Goal: Task Accomplishment & Management: Manage account settings

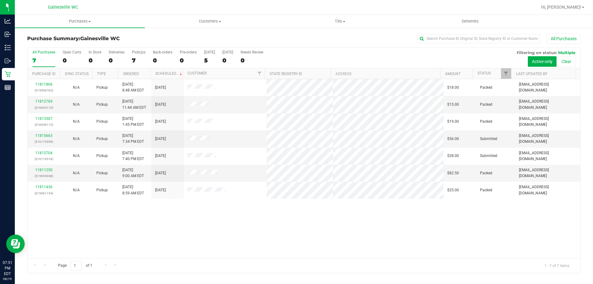
click at [251, 36] on div "All Purchases" at bounding box center [396, 38] width 369 height 11
click at [353, 41] on div "All Purchases" at bounding box center [396, 38] width 369 height 11
click at [164, 36] on h3 "Purchase Summary: [GEOGRAPHIC_DATA] WC" at bounding box center [119, 39] width 185 height 6
click at [172, 33] on div "Purchase Summary: [GEOGRAPHIC_DATA] WC All Purchases" at bounding box center [304, 40] width 554 height 14
click at [221, 240] on div "11811806 (315996762) N/A Pickup [DATE] 8:48 AM EDT 8/19/2025 $18.00 Packed [EMA…" at bounding box center [304, 168] width 553 height 179
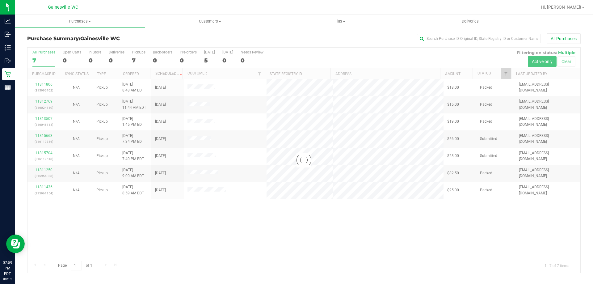
click at [381, 38] on div "All Purchases" at bounding box center [396, 38] width 369 height 11
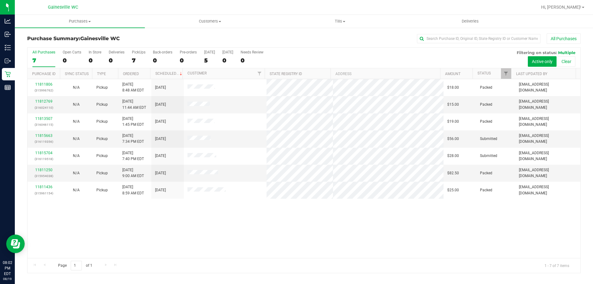
click at [293, 37] on div "All Purchases" at bounding box center [396, 38] width 369 height 11
click at [352, 53] on div "All Purchases 7 Open Carts 0 In Store 0 Deliveries 0 PickUps 7 Back-orders 0 Pr…" at bounding box center [304, 58] width 553 height 21
click at [274, 235] on div "11811806 (315996762) N/A Pickup [DATE] 8:48 AM EDT 8/19/2025 $18.00 Packed [EMA…" at bounding box center [304, 168] width 553 height 179
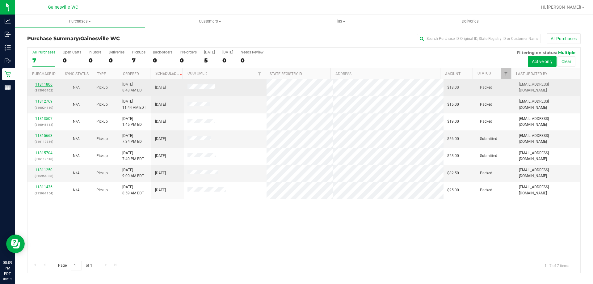
click at [40, 85] on link "11811806" at bounding box center [43, 84] width 17 height 4
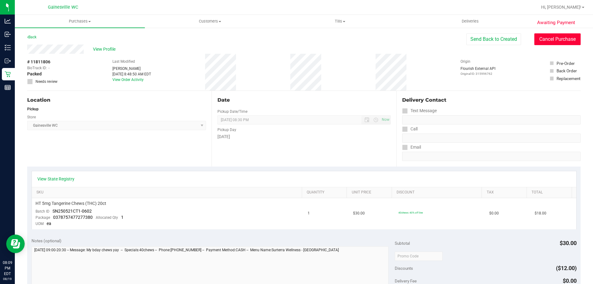
click at [558, 40] on button "Cancel Purchase" at bounding box center [558, 39] width 46 height 12
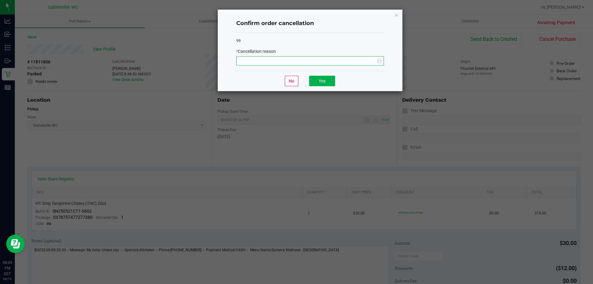
click at [344, 62] on span "NO DATA FOUND" at bounding box center [306, 61] width 139 height 9
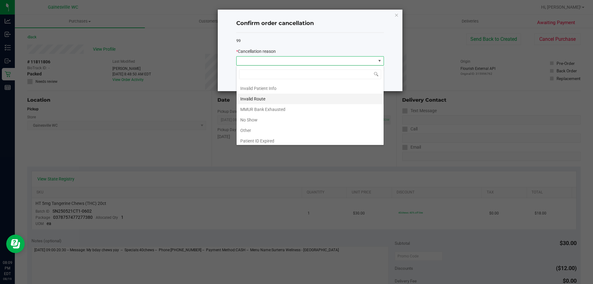
scroll to position [31, 0]
click at [292, 108] on li "No Show" at bounding box center [310, 109] width 147 height 11
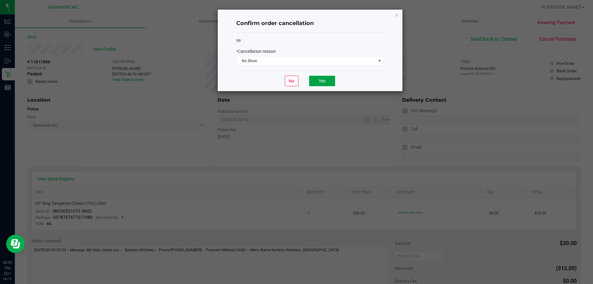
click at [326, 80] on button "Yes" at bounding box center [322, 81] width 26 height 11
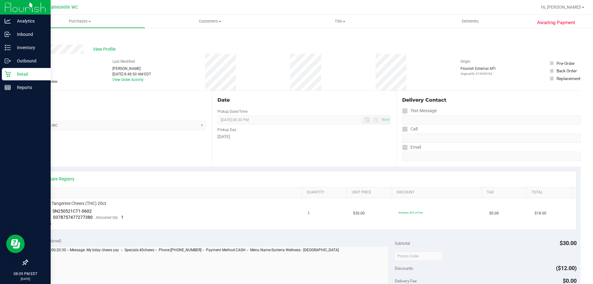
click at [2, 70] on link "Retail" at bounding box center [25, 74] width 51 height 13
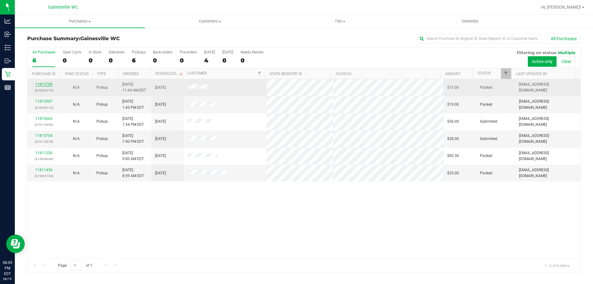
click at [43, 82] on link "11812769" at bounding box center [43, 84] width 17 height 4
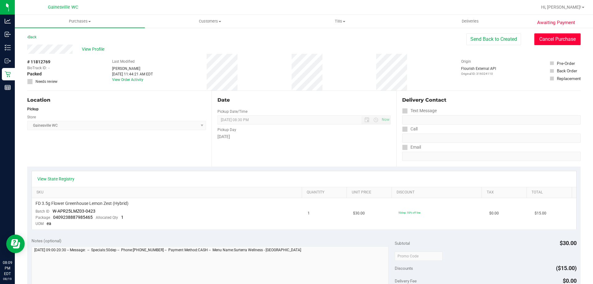
click at [552, 38] on button "Cancel Purchase" at bounding box center [558, 39] width 46 height 12
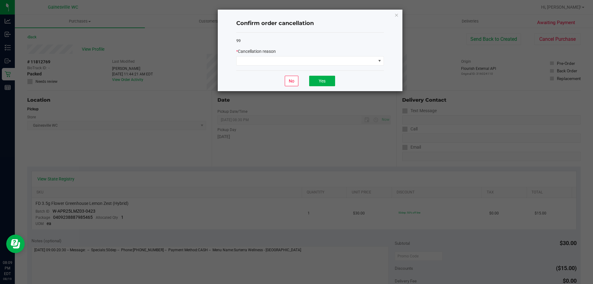
click at [282, 55] on div "* Cancellation reason" at bounding box center [310, 51] width 148 height 6
click at [284, 56] on span at bounding box center [310, 60] width 148 height 9
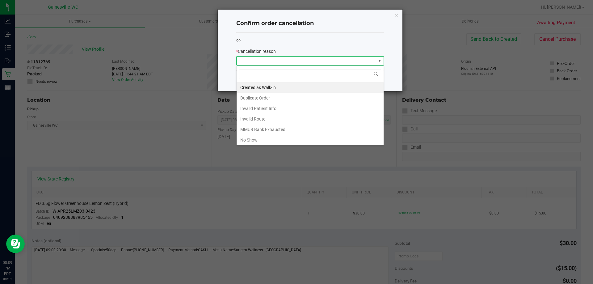
scroll to position [9, 148]
click at [286, 58] on span at bounding box center [306, 61] width 139 height 9
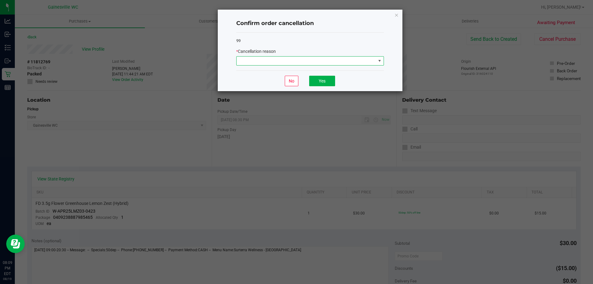
click at [287, 58] on span at bounding box center [306, 61] width 139 height 9
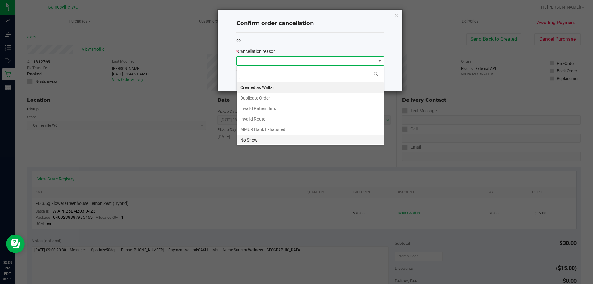
click at [270, 140] on li "No Show" at bounding box center [310, 140] width 147 height 11
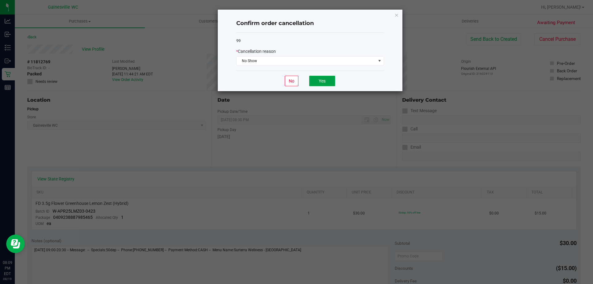
click at [317, 79] on button "Yes" at bounding box center [322, 81] width 26 height 11
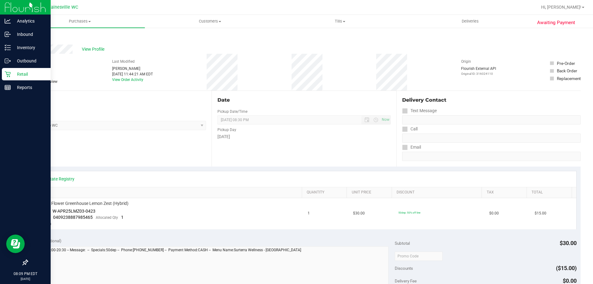
click at [6, 73] on icon at bounding box center [8, 74] width 6 height 6
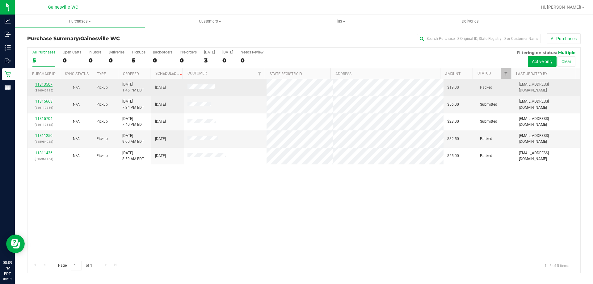
click at [46, 86] on link "11813507" at bounding box center [43, 84] width 17 height 4
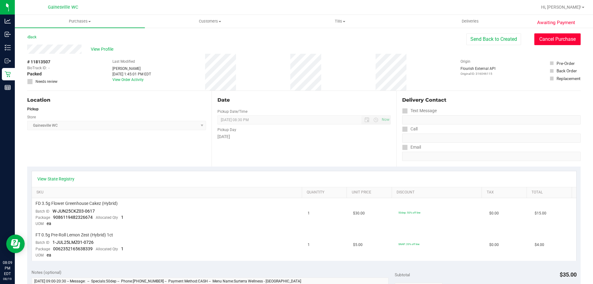
click at [567, 38] on button "Cancel Purchase" at bounding box center [558, 39] width 46 height 12
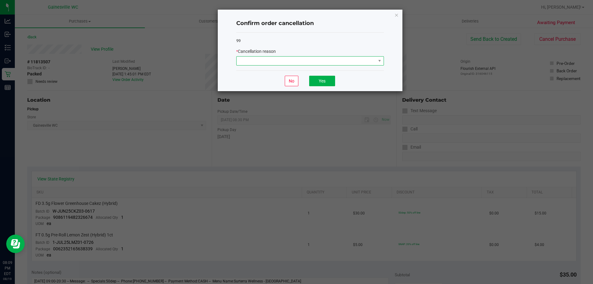
click at [322, 57] on span at bounding box center [306, 61] width 139 height 9
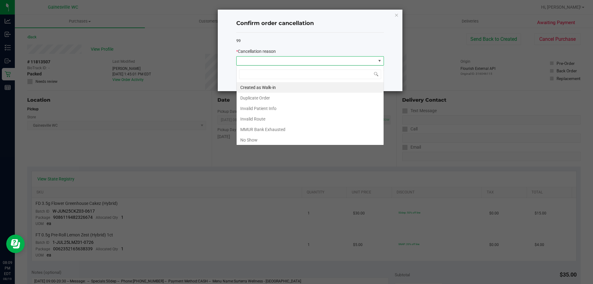
scroll to position [9, 148]
click at [304, 139] on li "No Show" at bounding box center [310, 140] width 147 height 11
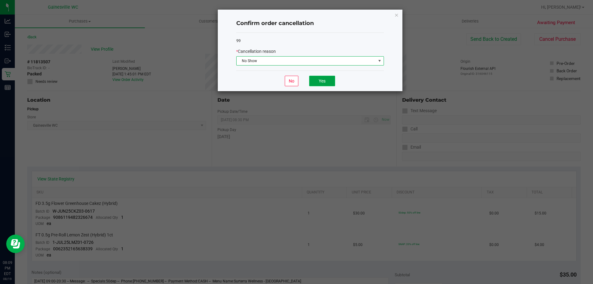
click at [331, 83] on button "Yes" at bounding box center [322, 81] width 26 height 11
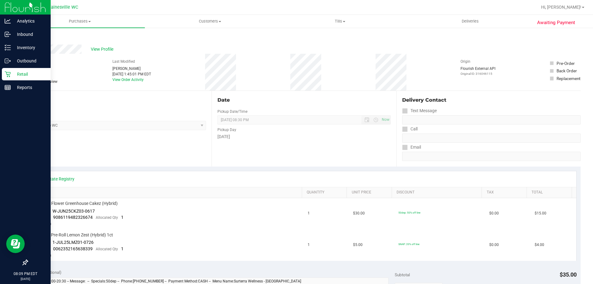
click at [21, 72] on p "Retail" at bounding box center [29, 73] width 37 height 7
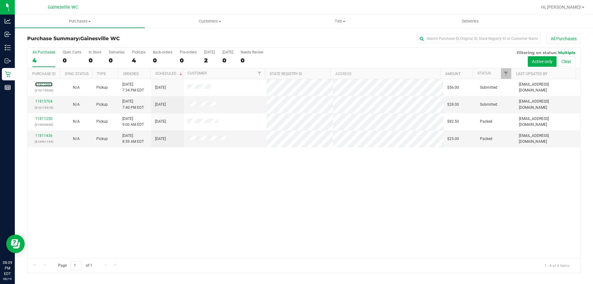
click at [43, 85] on link "11815663" at bounding box center [43, 84] width 17 height 4
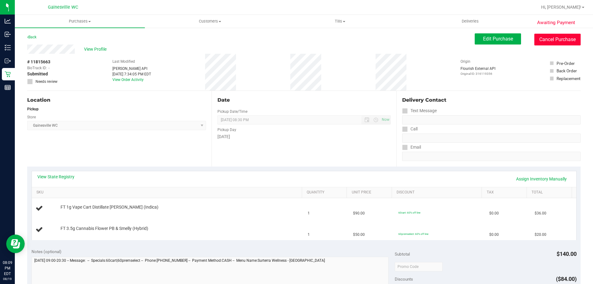
click at [555, 43] on button "Cancel Purchase" at bounding box center [558, 40] width 46 height 12
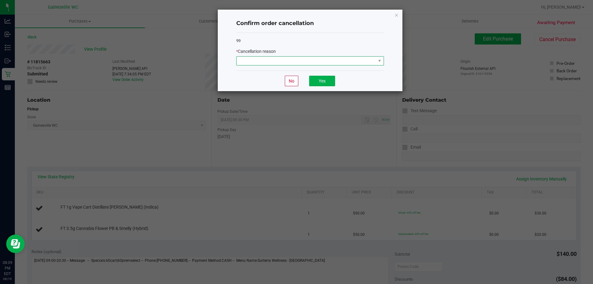
click at [294, 60] on span at bounding box center [306, 61] width 139 height 9
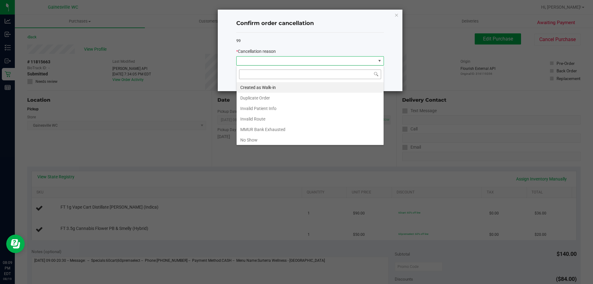
scroll to position [9, 148]
click at [274, 135] on li "No Show" at bounding box center [310, 140] width 147 height 11
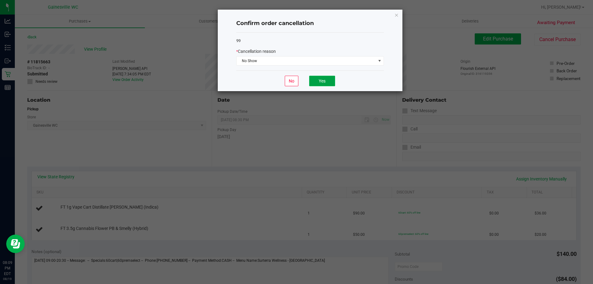
click at [316, 83] on button "Yes" at bounding box center [322, 81] width 26 height 11
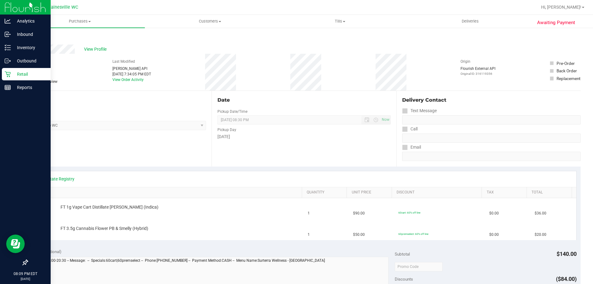
click at [19, 72] on p "Retail" at bounding box center [29, 73] width 37 height 7
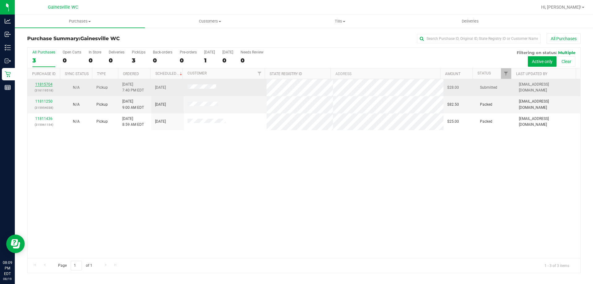
click at [46, 84] on link "11815704" at bounding box center [43, 84] width 17 height 4
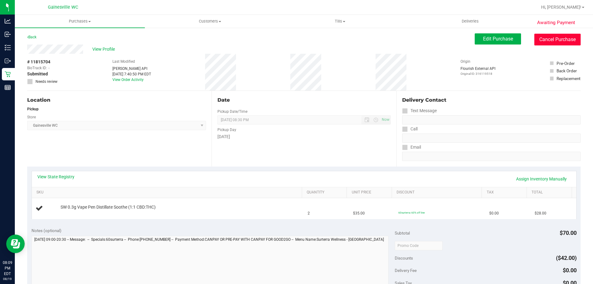
click at [557, 43] on button "Cancel Purchase" at bounding box center [558, 40] width 46 height 12
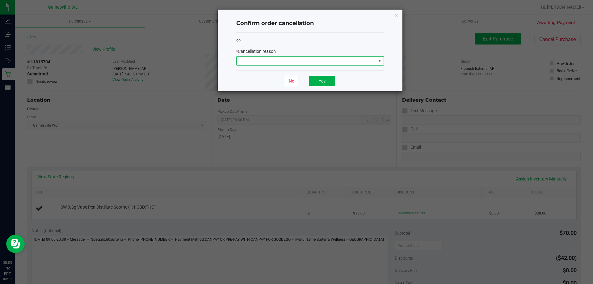
click at [284, 62] on span at bounding box center [306, 61] width 139 height 9
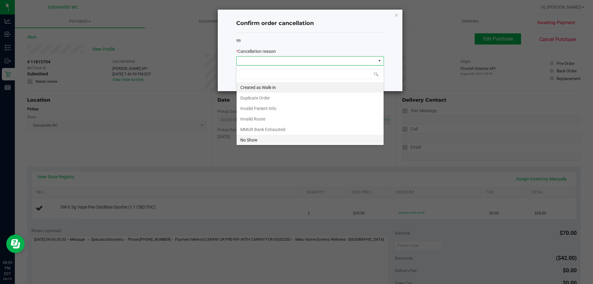
scroll to position [9, 148]
click at [279, 141] on li "No Show" at bounding box center [310, 140] width 147 height 11
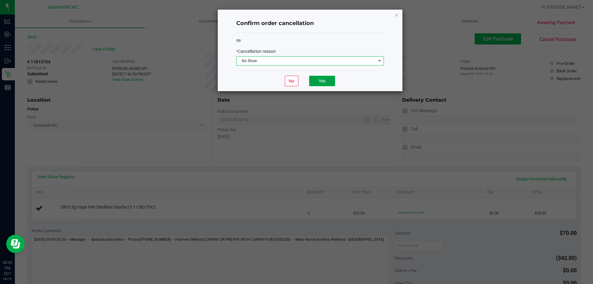
click at [317, 78] on button "Yes" at bounding box center [322, 81] width 26 height 11
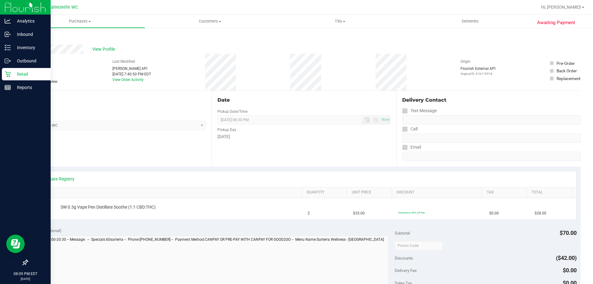
click at [19, 78] on p "Retail" at bounding box center [29, 73] width 37 height 7
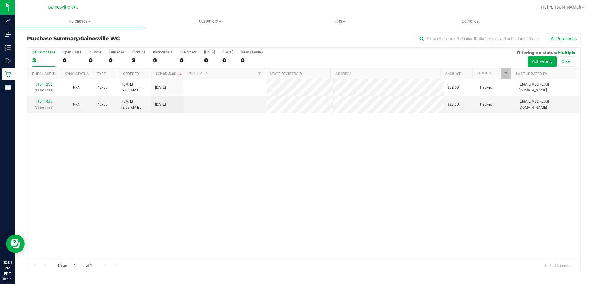
click at [45, 84] on link "11811250" at bounding box center [43, 84] width 17 height 4
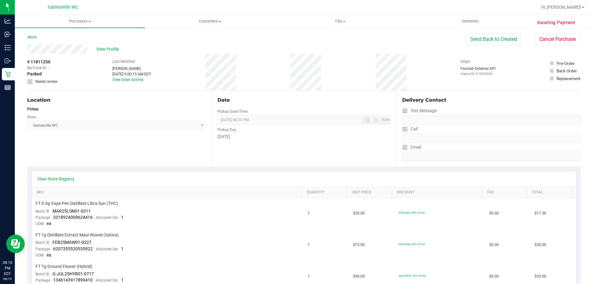
click at [561, 45] on div "View Profile # 11811250 BioTrack ID: - Packed Needs review Last Modified [PERSO…" at bounding box center [304, 68] width 554 height 46
click at [554, 43] on button "Cancel Purchase" at bounding box center [558, 39] width 46 height 12
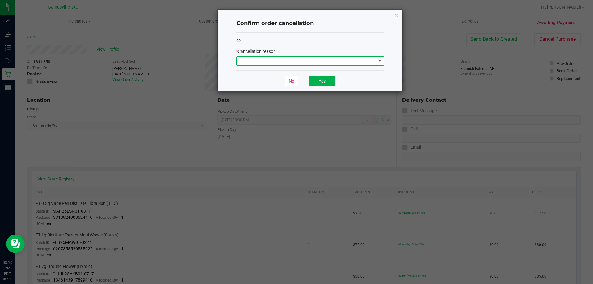
click at [324, 63] on span at bounding box center [306, 61] width 139 height 9
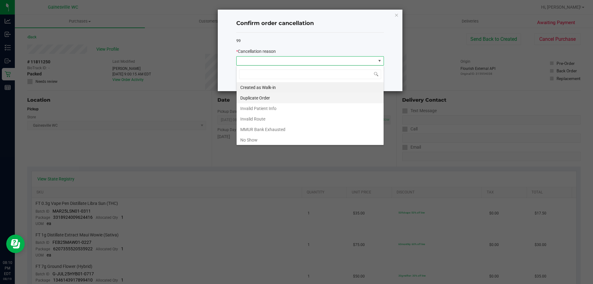
scroll to position [9, 148]
click at [266, 139] on li "No Show" at bounding box center [310, 140] width 147 height 11
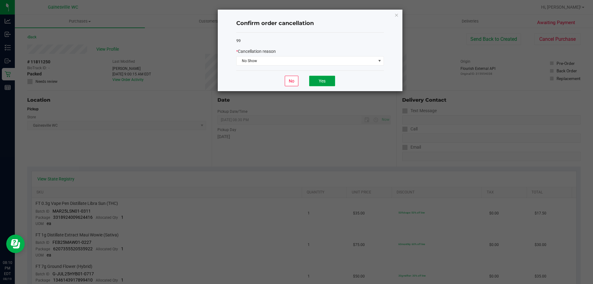
click at [327, 80] on button "Yes" at bounding box center [322, 81] width 26 height 11
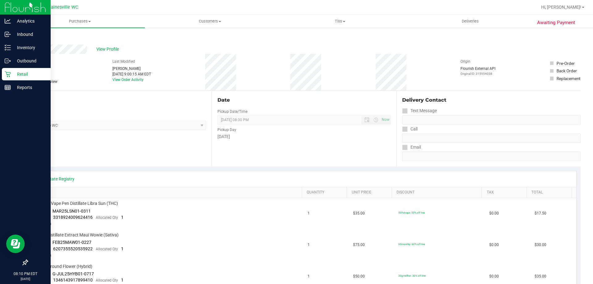
click at [8, 75] on icon at bounding box center [8, 74] width 6 height 6
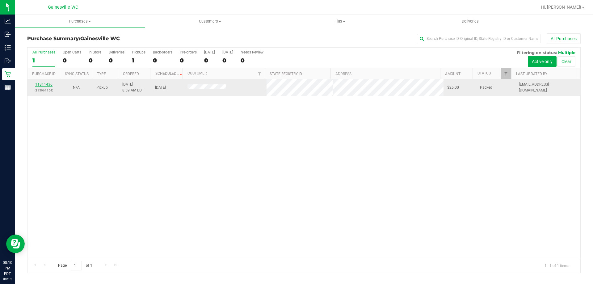
click at [49, 85] on link "11811436" at bounding box center [43, 84] width 17 height 4
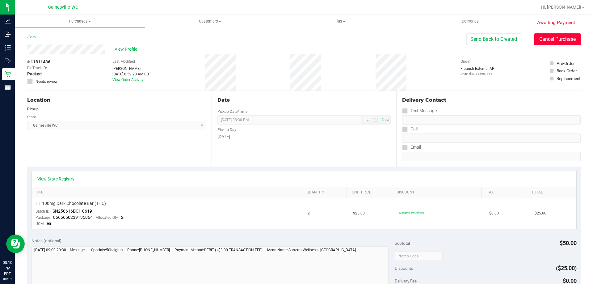
click at [553, 42] on button "Cancel Purchase" at bounding box center [558, 39] width 46 height 12
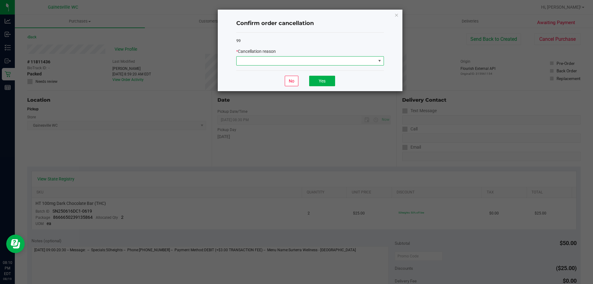
click at [286, 60] on span at bounding box center [306, 61] width 139 height 9
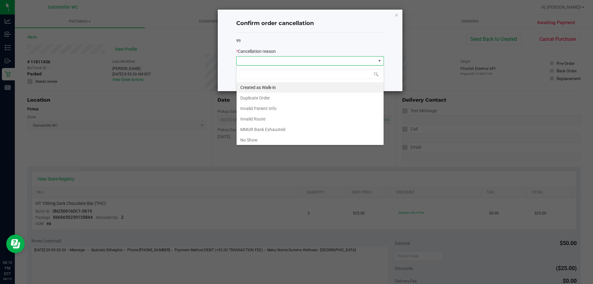
scroll to position [9, 148]
click at [263, 136] on li "No Show" at bounding box center [310, 140] width 147 height 11
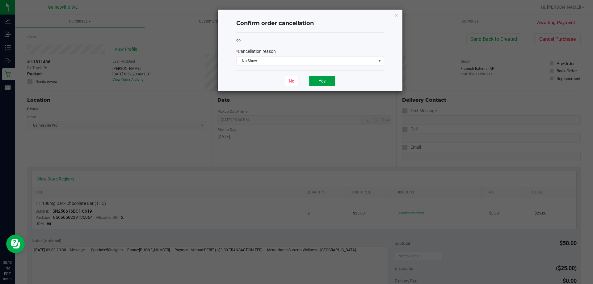
click at [324, 80] on button "Yes" at bounding box center [322, 81] width 26 height 11
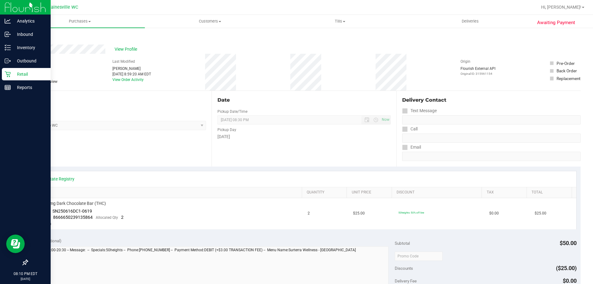
click at [14, 75] on p "Retail" at bounding box center [29, 73] width 37 height 7
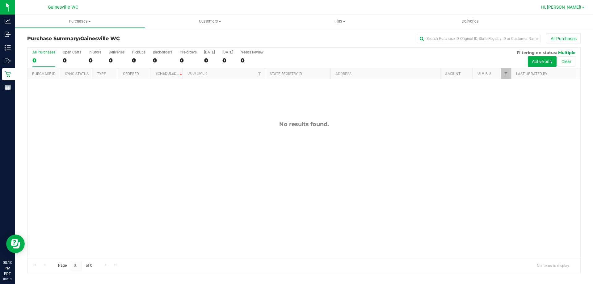
click at [569, 8] on span "Hi, [PERSON_NAME]!" at bounding box center [561, 7] width 40 height 5
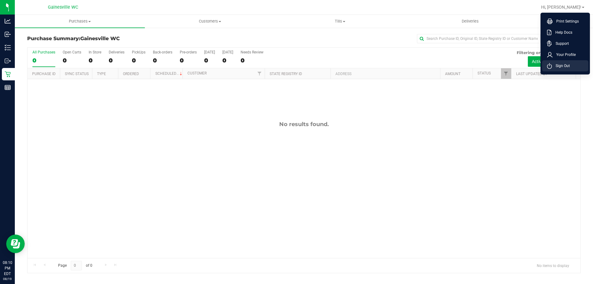
click at [562, 66] on span "Sign Out" at bounding box center [561, 66] width 18 height 6
